Goal: Obtain resource: Download file/media

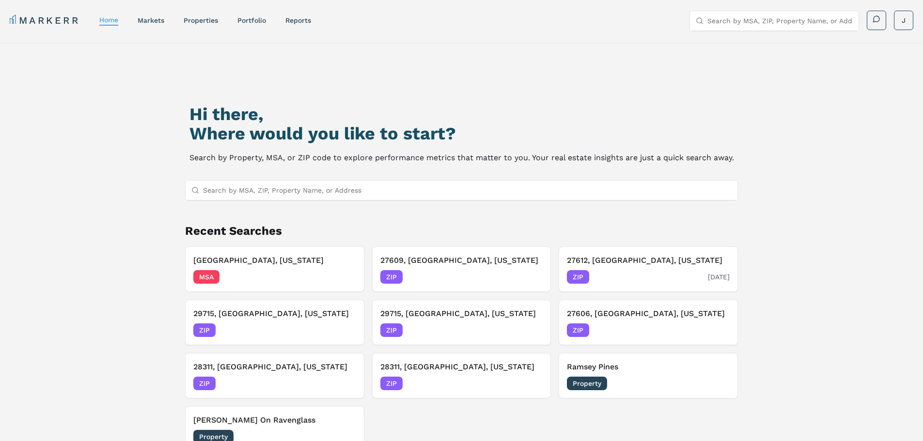
click at [589, 256] on h3 "27612, [GEOGRAPHIC_DATA], [US_STATE]" at bounding box center [648, 261] width 163 height 12
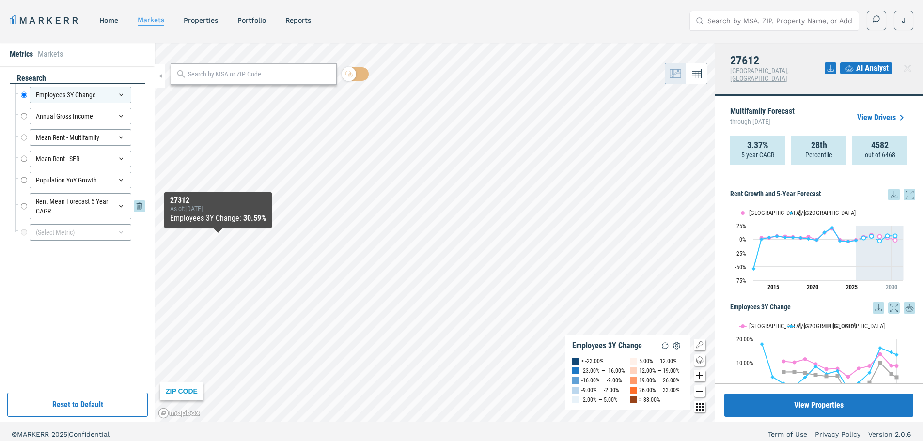
click at [26, 208] on input "Rent Mean Forecast 5 Year CAGR" at bounding box center [24, 206] width 6 height 26
radio input "false"
radio input "true"
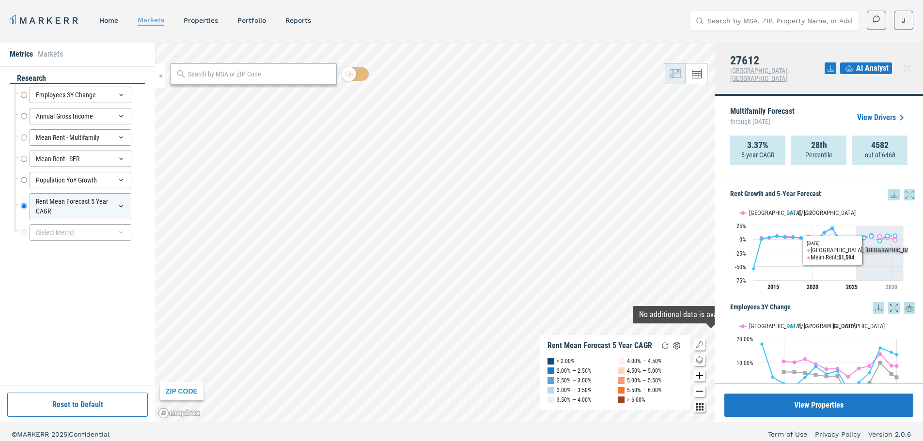
click at [905, 189] on icon at bounding box center [909, 195] width 12 height 12
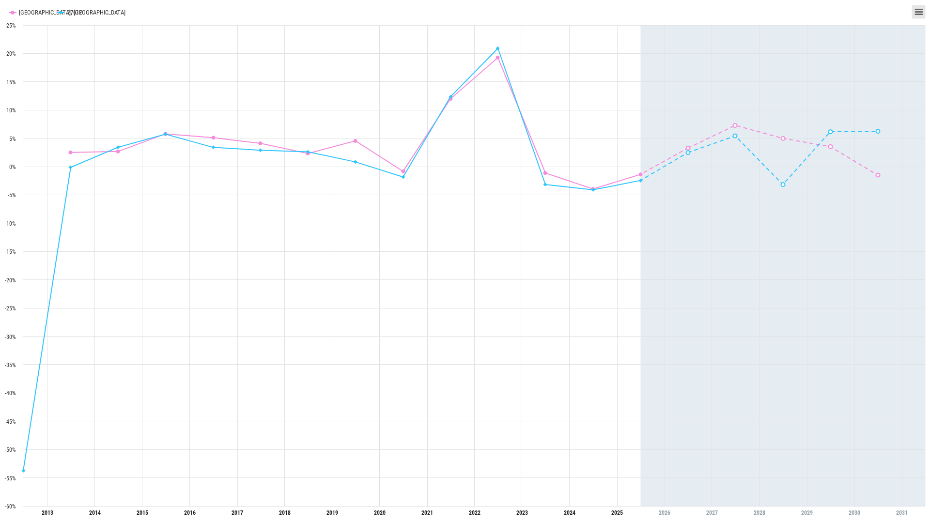
click at [920, 14] on icon "Interactive chart" at bounding box center [919, 12] width 7 height 5
click at [900, 33] on li "Exit from full screen" at bounding box center [894, 29] width 56 height 14
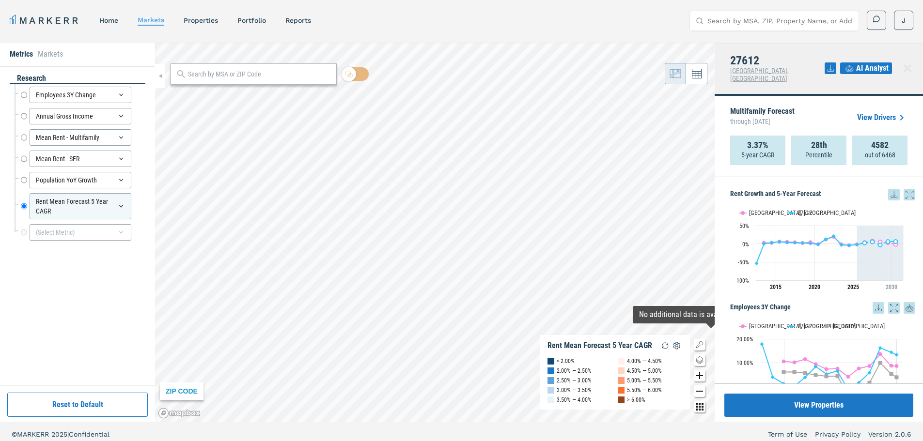
click at [888, 192] on icon at bounding box center [894, 195] width 12 height 12
click at [845, 250] on div "Download as XLS" at bounding box center [851, 250] width 56 height 10
